Goal: Information Seeking & Learning: Learn about a topic

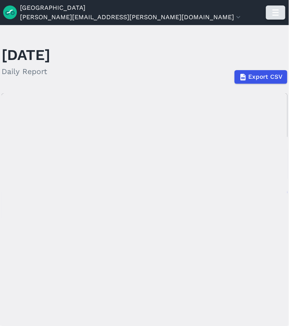
click at [276, 9] on use "button" at bounding box center [275, 12] width 6 height 6
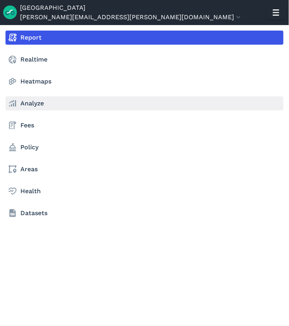
click at [34, 101] on link "Analyze" at bounding box center [144, 103] width 278 height 14
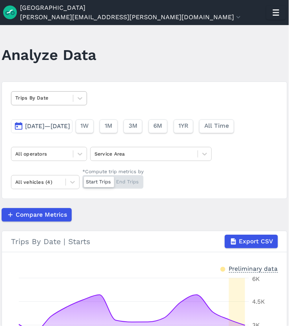
click at [61, 91] on div "Trips By Date" at bounding box center [49, 98] width 76 height 14
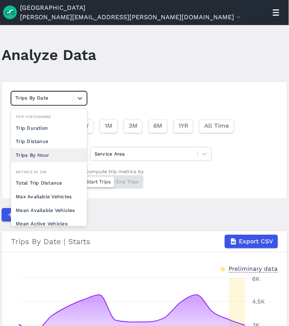
click at [39, 156] on div "Trips By Hour" at bounding box center [49, 156] width 76 height 14
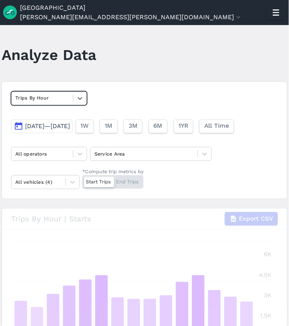
click at [178, 161] on div "option Trips By Hour, selected. Select is focused ,type to refine list, press D…" at bounding box center [145, 140] width 286 height 117
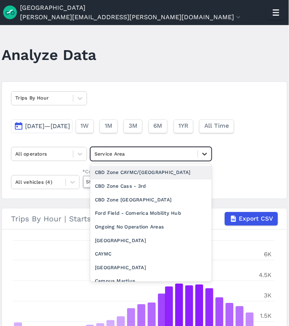
click at [201, 154] on icon at bounding box center [205, 154] width 8 height 8
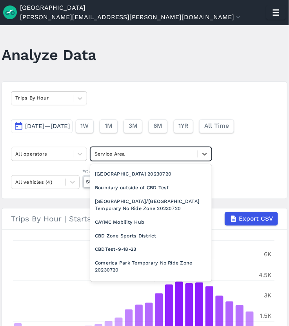
scroll to position [436, 0]
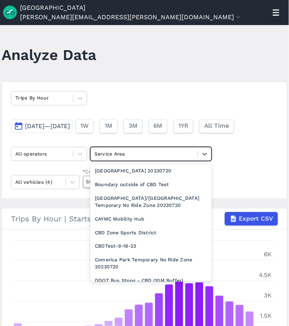
click at [212, 236] on div "CBD Zone CAYMC/[PERSON_NAME][GEOGRAPHIC_DATA] [GEOGRAPHIC_DATA] - 3rd CBD Zone …" at bounding box center [151, 223] width 122 height 118
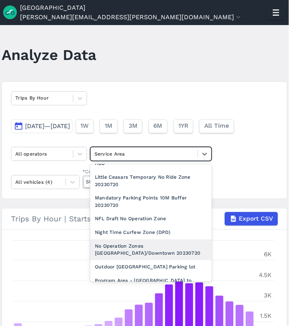
scroll to position [666, 0]
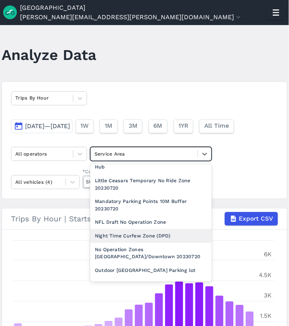
click at [160, 234] on div "Night Time Curfew Zone (DPD)" at bounding box center [151, 236] width 122 height 14
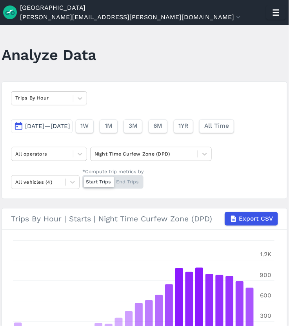
click at [278, 174] on div "Trips By Hour [DATE]—[DATE] 1W 1M 3M 6M 1YR All Time All operators Night Time C…" at bounding box center [145, 140] width 286 height 117
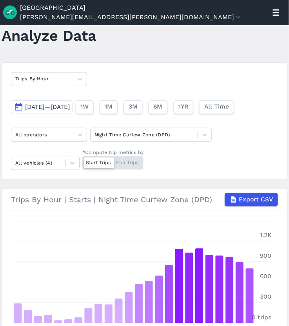
scroll to position [39, 0]
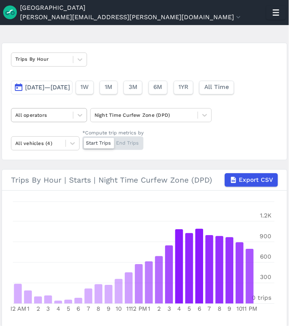
click at [65, 121] on div "All operators" at bounding box center [49, 115] width 76 height 14
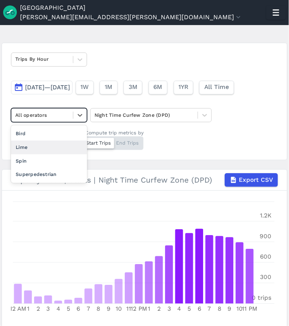
click at [49, 150] on div "Lime" at bounding box center [49, 148] width 76 height 14
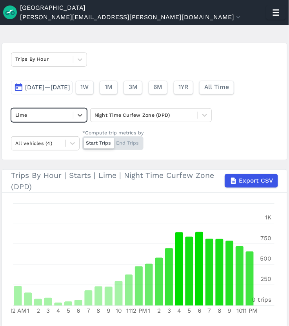
click at [249, 118] on div "Trips By Hour [DATE]—[DATE] 1W 1M 3M 6M 1YR All Time option Lime, selected. Sel…" at bounding box center [145, 101] width 286 height 117
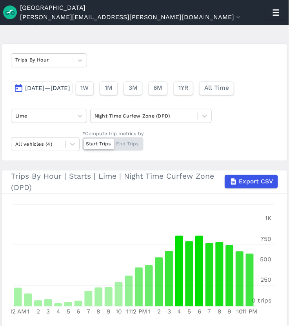
scroll to position [9, 0]
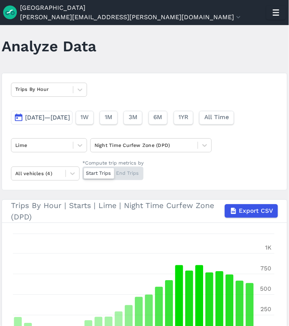
click at [70, 118] on span "[DATE]—[DATE]" at bounding box center [47, 117] width 45 height 7
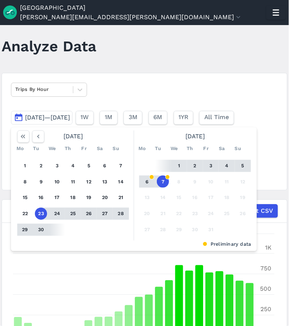
click at [167, 81] on div "Trips By Hour [DATE]—[DATE] [DATE] Mo Tu We Th Fr Sa Su 1 2 3 4 5 6 7 8 9 10 11…" at bounding box center [145, 131] width 286 height 117
